Goal: Obtain resource: Download file/media

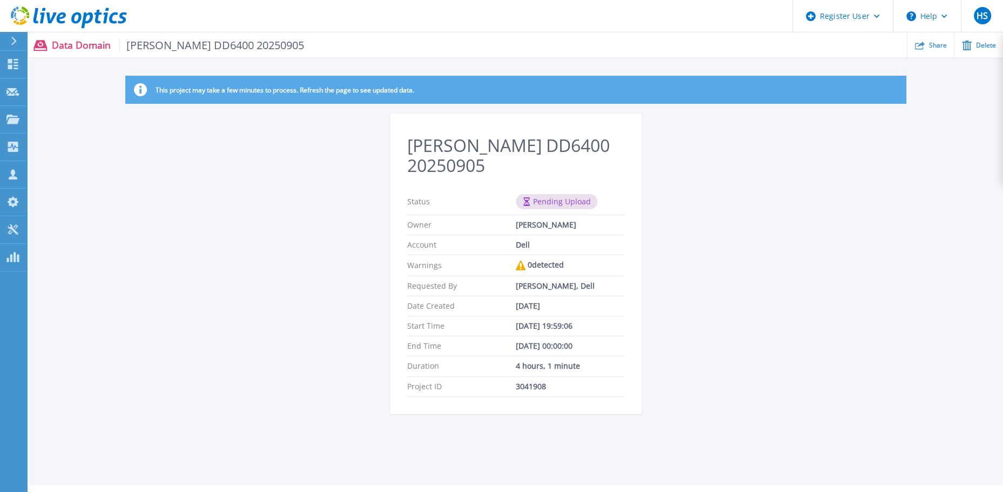
click at [277, 250] on div "This project may take a few minutes to process. Refresh the page to see updated…" at bounding box center [516, 251] width 975 height 351
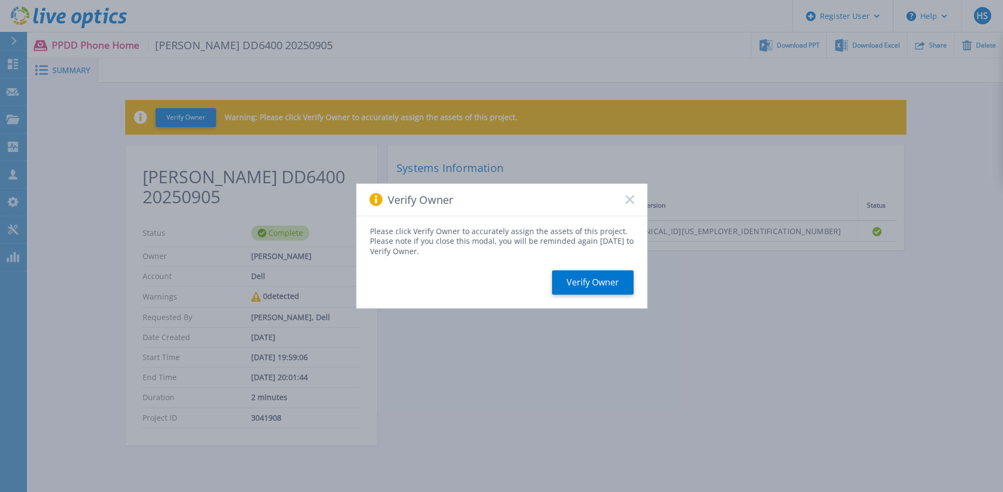
click at [300, 186] on div "Verify Owner Please click Verify Owner to accurately assign the assets of this …" at bounding box center [501, 246] width 1003 height 492
click at [593, 281] on button "Verify Owner" at bounding box center [593, 282] width 82 height 24
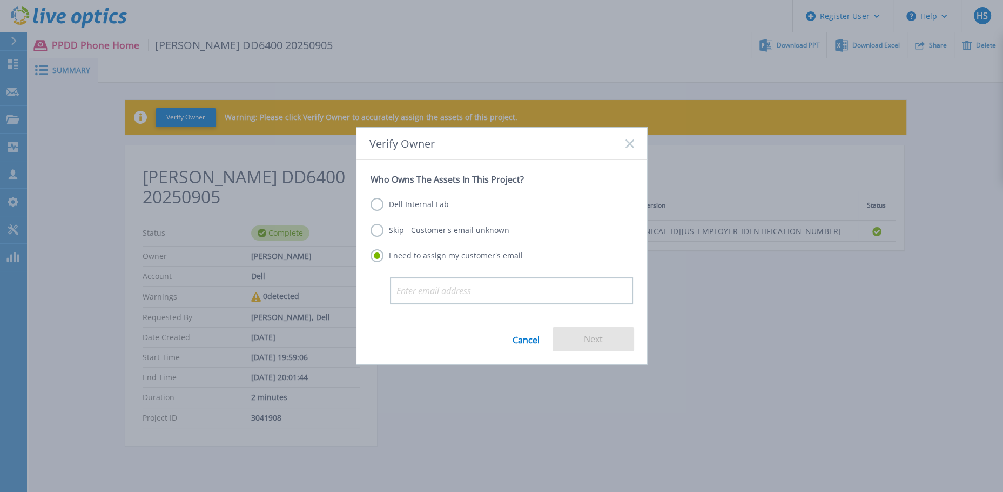
click at [412, 230] on label "Skip - Customer's email unknown" at bounding box center [440, 230] width 139 height 13
click at [0, 0] on input "Skip - Customer's email unknown" at bounding box center [0, 0] width 0 height 0
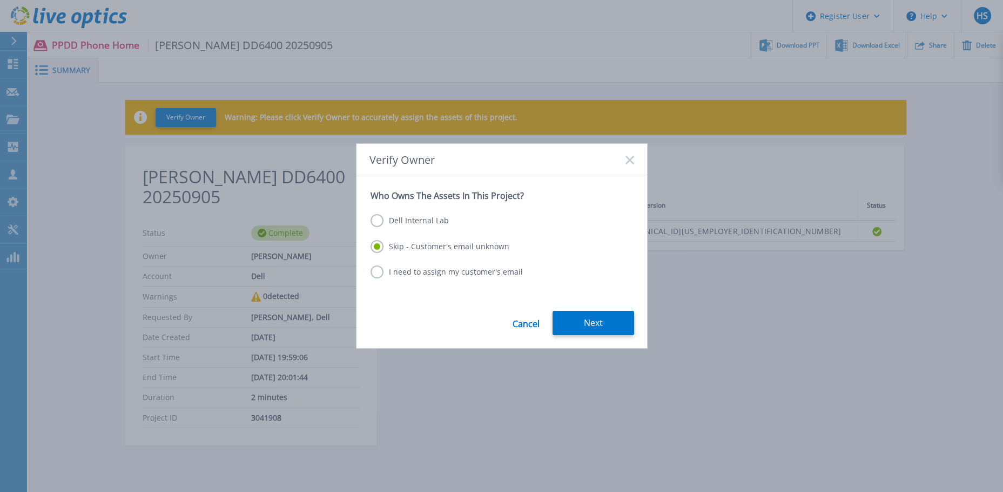
click at [417, 219] on label "Dell Internal Lab" at bounding box center [410, 220] width 78 height 13
click at [0, 0] on input "Dell Internal Lab" at bounding box center [0, 0] width 0 height 0
click at [607, 321] on button "Save" at bounding box center [594, 323] width 82 height 24
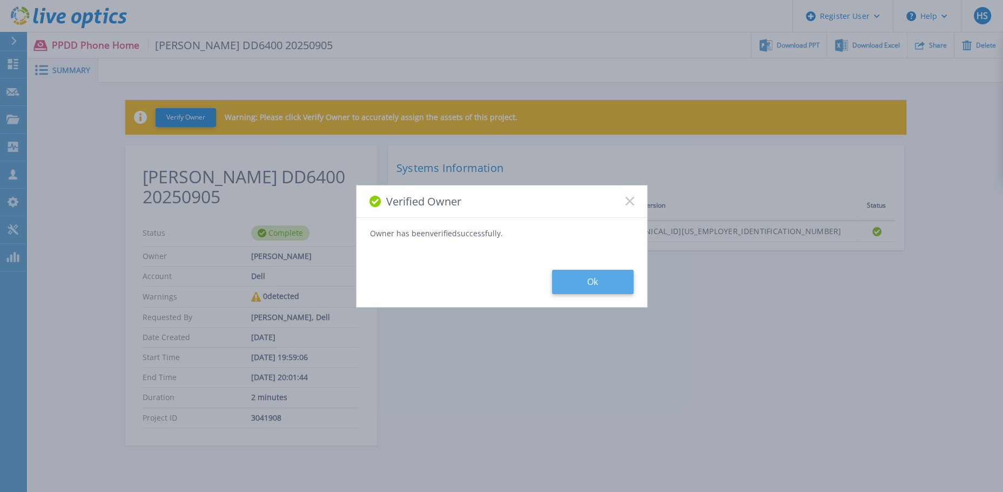
click at [598, 277] on button "Ok" at bounding box center [593, 282] width 82 height 24
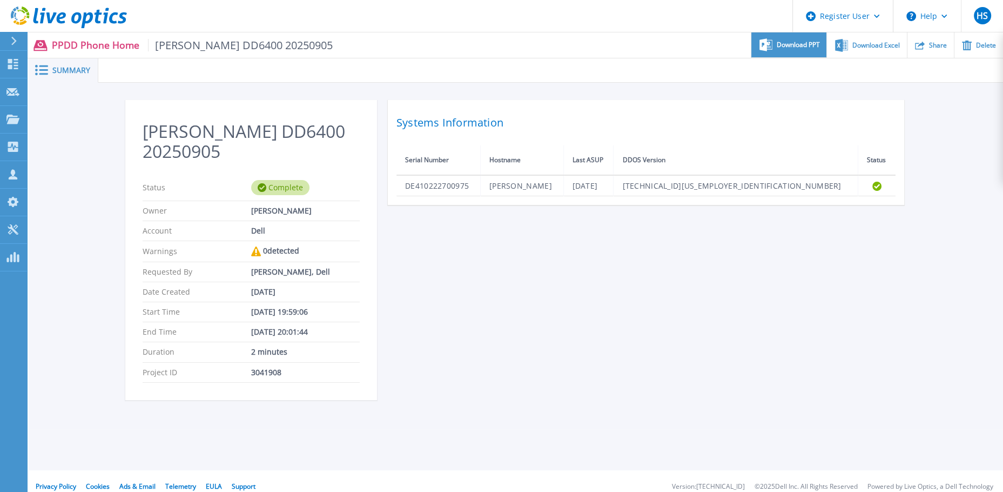
click at [786, 47] on span "Download PPT" at bounding box center [798, 45] width 43 height 6
drag, startPoint x: 404, startPoint y: 424, endPoint x: 401, endPoint y: 412, distance: 12.3
click at [404, 425] on div "[PERSON_NAME] DD6400 20250905 Status Complete Owner [PERSON_NAME] Account Dell …" at bounding box center [516, 256] width 975 height 346
